Goal: Information Seeking & Learning: Understand process/instructions

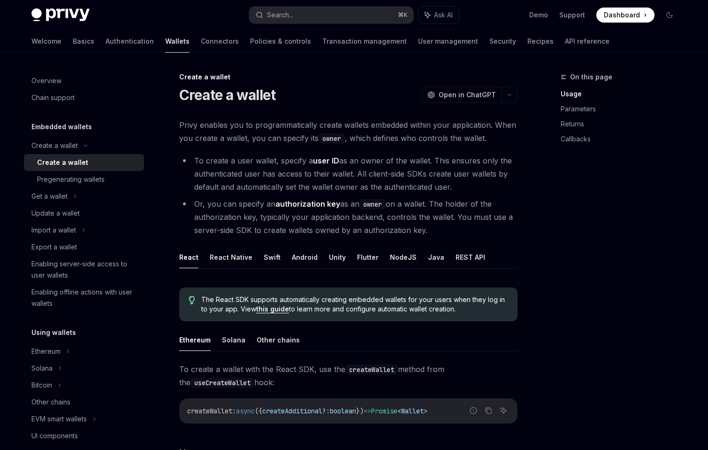
scroll to position [269, 0]
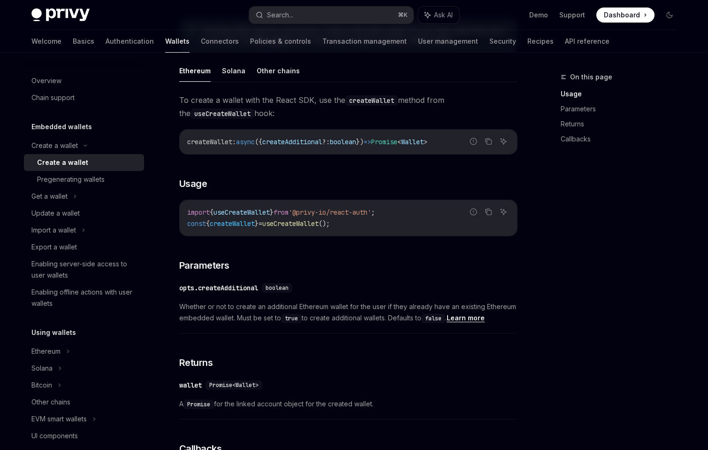
click at [60, 165] on div "Create a wallet" at bounding box center [62, 162] width 51 height 11
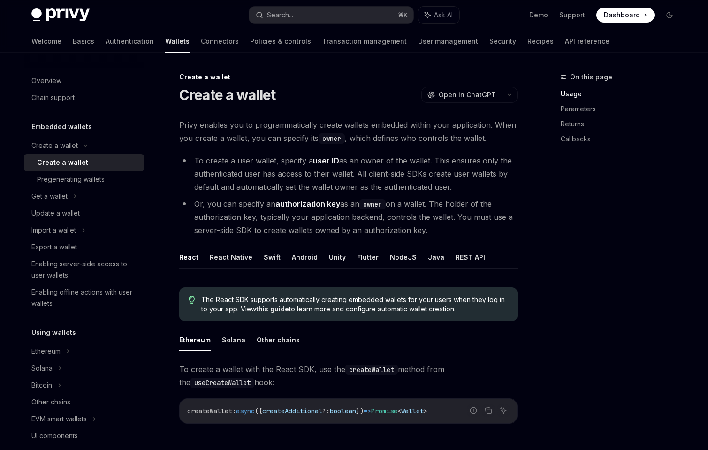
click at [456, 259] on button "REST API" at bounding box center [471, 257] width 30 height 22
type textarea "*"
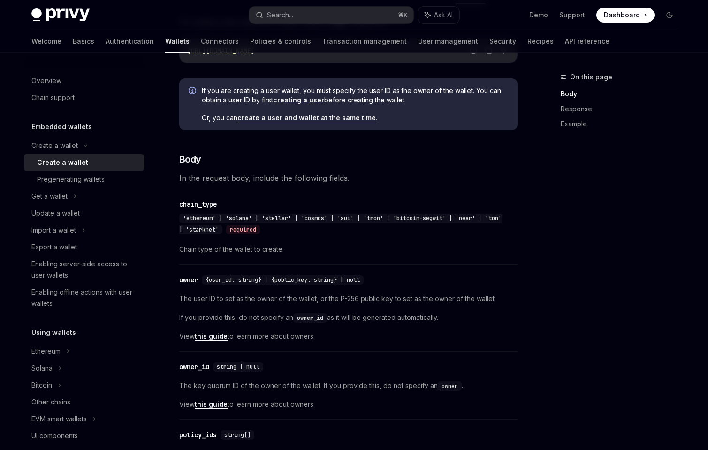
scroll to position [263, 0]
click at [327, 117] on link "create a user and wallet at the same time" at bounding box center [306, 119] width 138 height 8
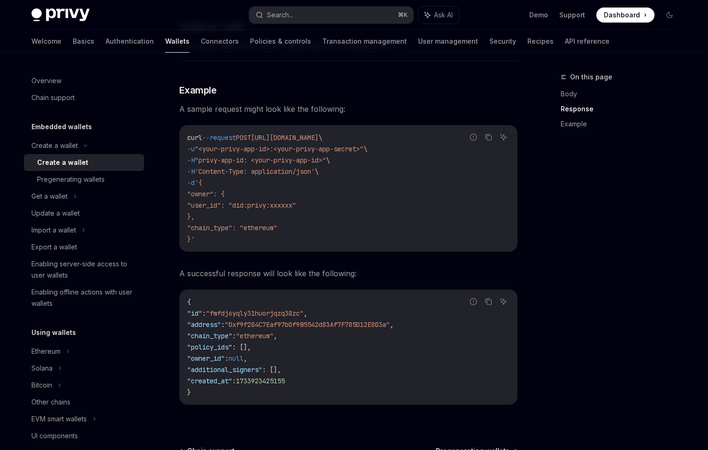
scroll to position [1233, 0]
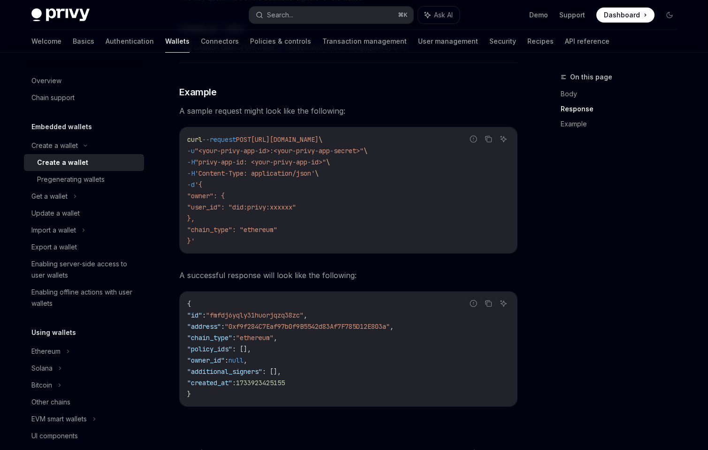
click at [319, 175] on span "\" at bounding box center [317, 173] width 4 height 8
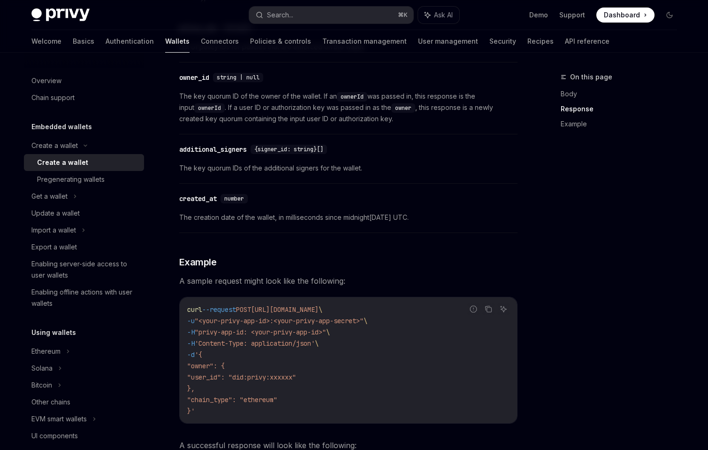
scroll to position [1251, 0]
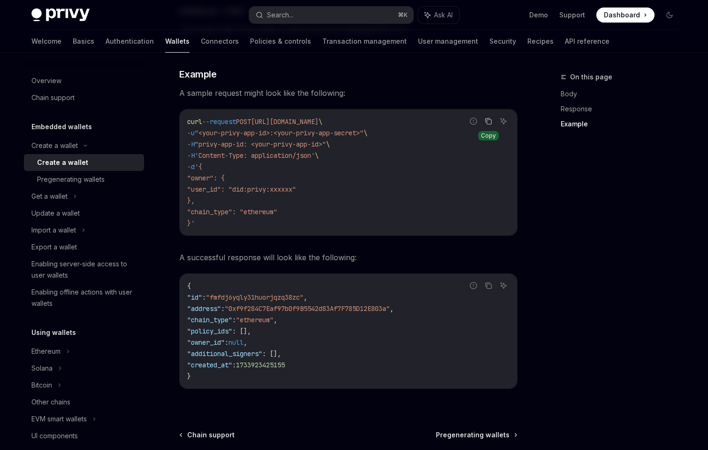
click at [488, 122] on icon "Copy the contents from the code block" at bounding box center [489, 121] width 8 height 8
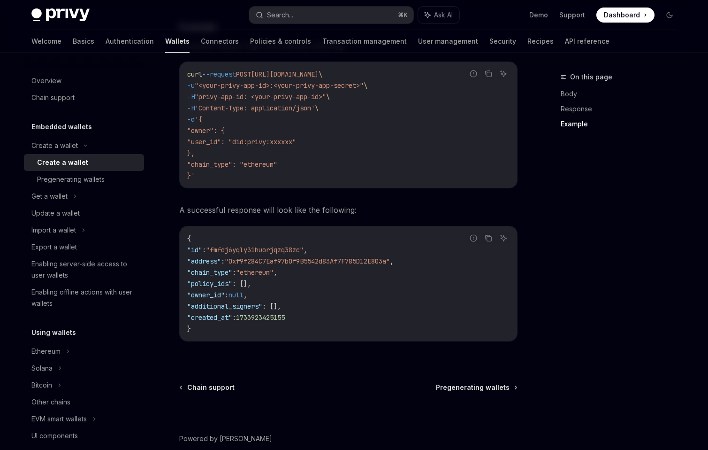
scroll to position [1277, 0]
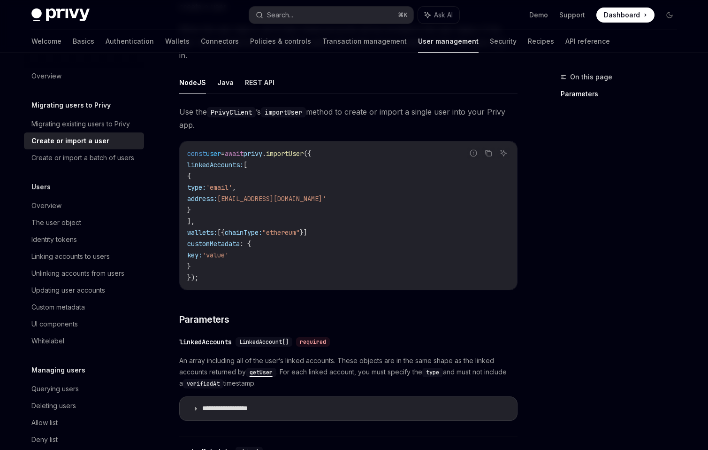
scroll to position [470, 0]
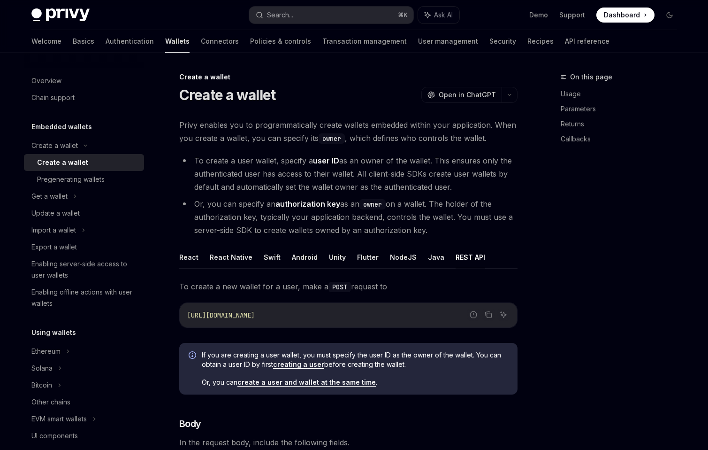
scroll to position [184, 0]
